Goal: Task Accomplishment & Management: Use online tool/utility

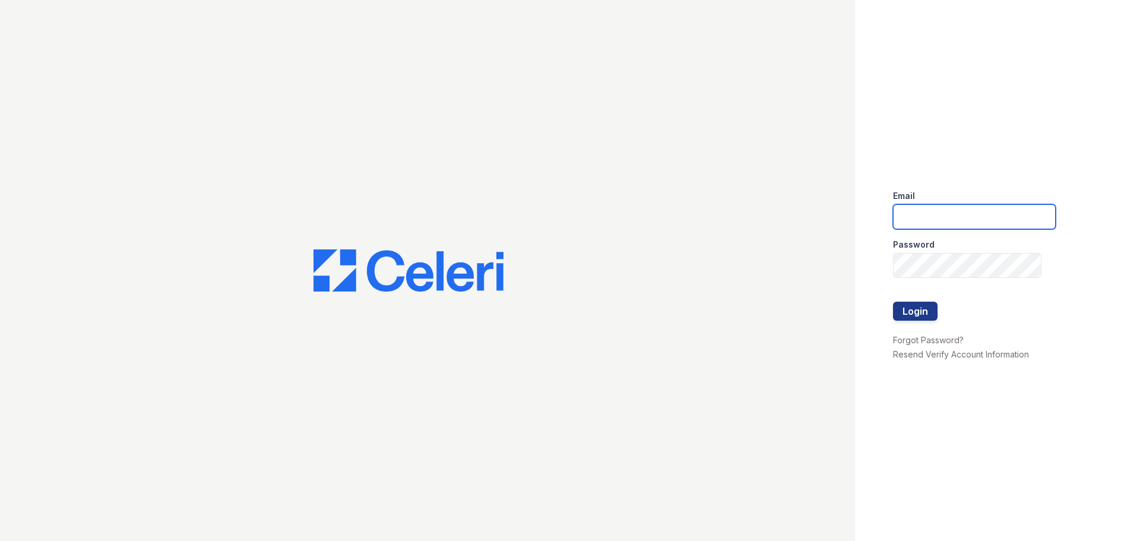
drag, startPoint x: 923, startPoint y: 205, endPoint x: 927, endPoint y: 210, distance: 6.3
click at [925, 205] on input "email" at bounding box center [974, 216] width 163 height 25
type input "renewvirginiabeach@trinity-pm.com"
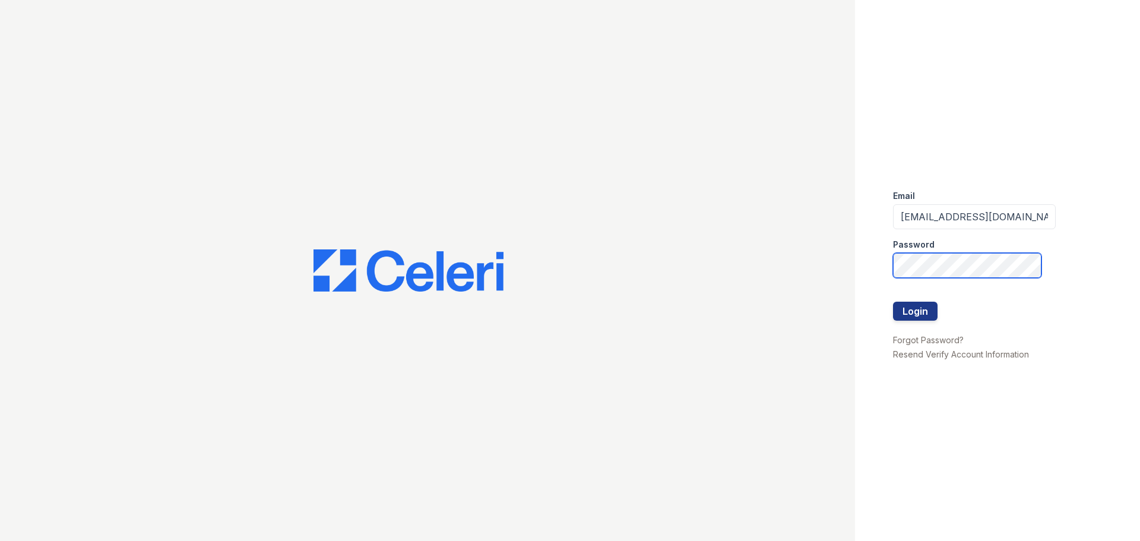
click at [893, 302] on button "Login" at bounding box center [915, 311] width 45 height 19
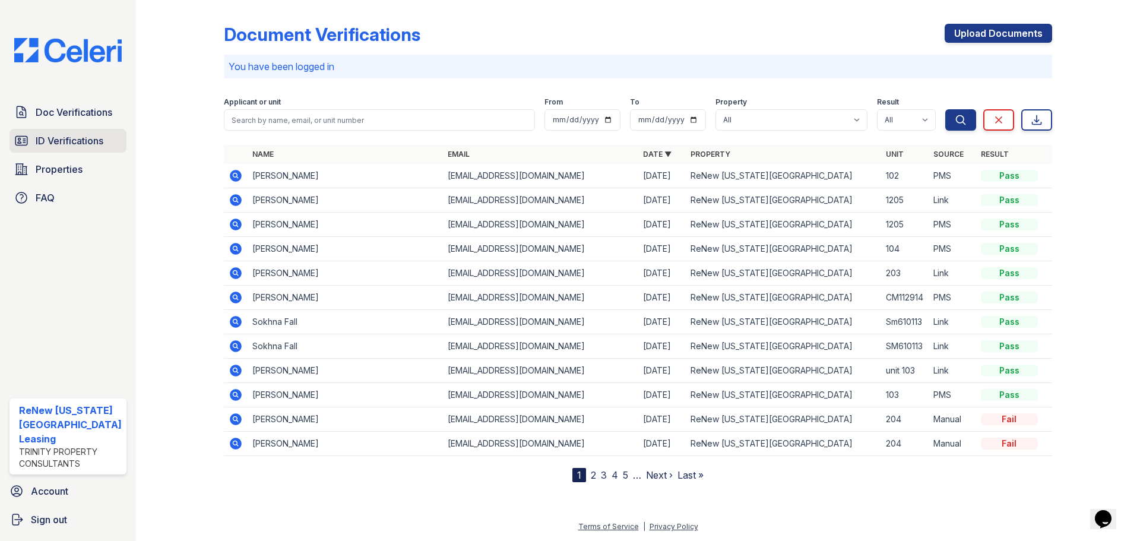
click at [71, 135] on span "ID Verifications" at bounding box center [70, 141] width 68 height 14
